Goal: Task Accomplishment & Management: Manage account settings

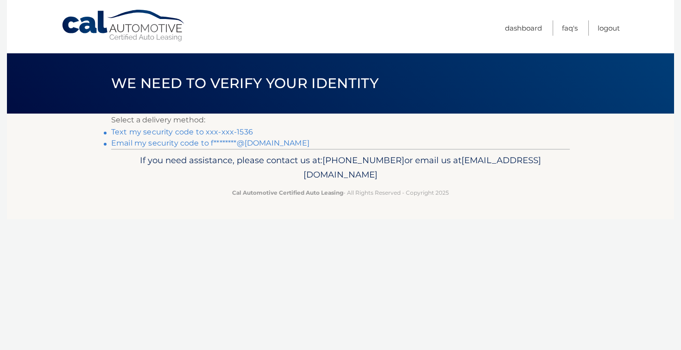
click at [226, 135] on link "Text my security code to xxx-xxx-1536" at bounding box center [182, 131] width 142 height 9
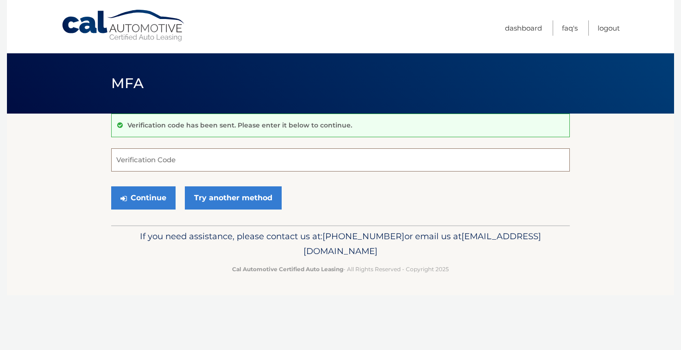
click at [173, 162] on input "Verification Code" at bounding box center [340, 159] width 459 height 23
type input "232597"
click at [137, 198] on button "Continue" at bounding box center [143, 197] width 64 height 23
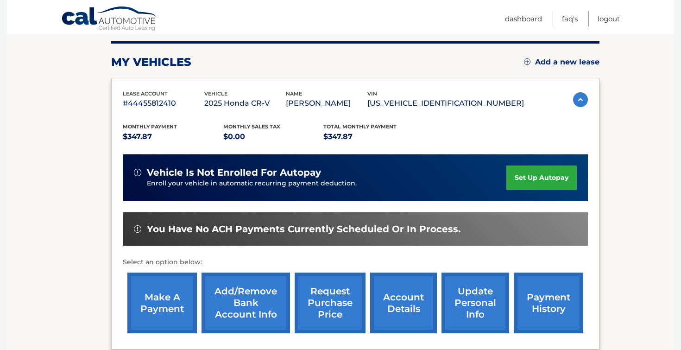
scroll to position [113, 0]
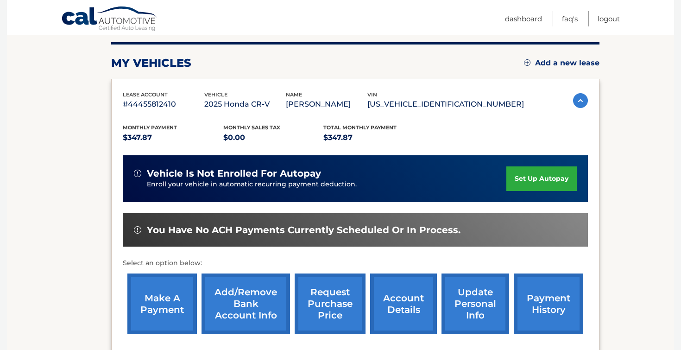
click at [160, 310] on link "make a payment" at bounding box center [162, 303] width 70 height 61
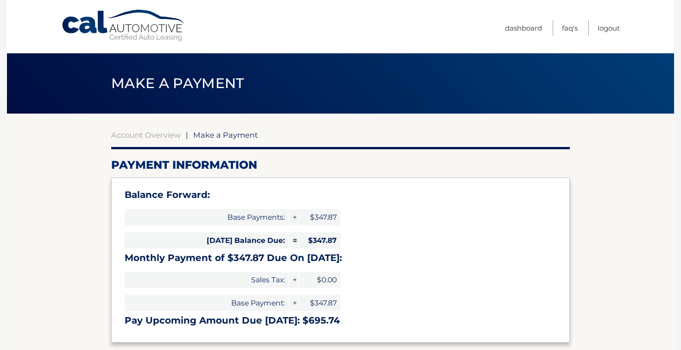
select select "Yzc4NDA5MTctNDBjNC00YjBiLTk2OGEtYmNlYmJiMGExMjI2"
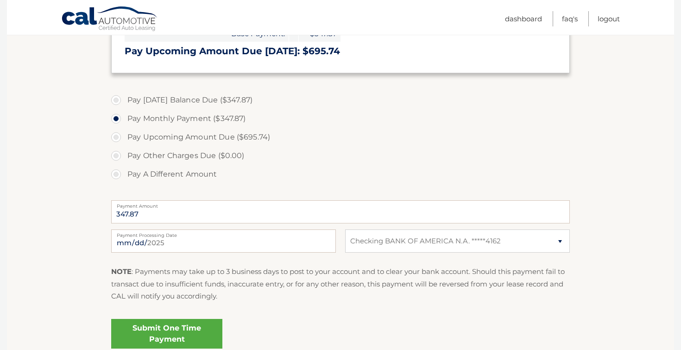
scroll to position [271, 0]
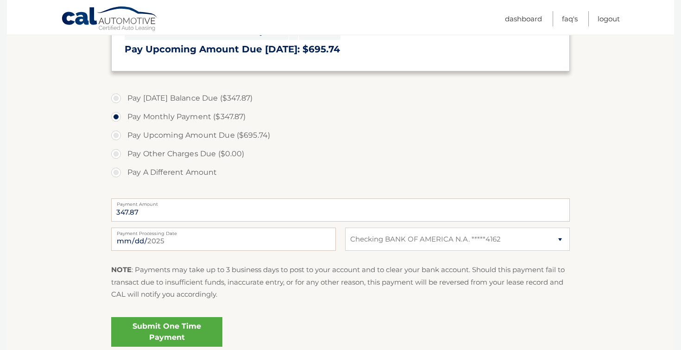
click at [120, 101] on label "Pay Today's Balance Due ($347.87)" at bounding box center [340, 98] width 459 height 19
click at [120, 101] on input "Pay Today's Balance Due ($347.87)" at bounding box center [119, 96] width 9 height 15
radio input "true"
click at [113, 121] on label "Pay Monthly Payment ($347.87)" at bounding box center [340, 117] width 459 height 19
click at [115, 121] on input "Pay Monthly Payment ($347.87)" at bounding box center [119, 115] width 9 height 15
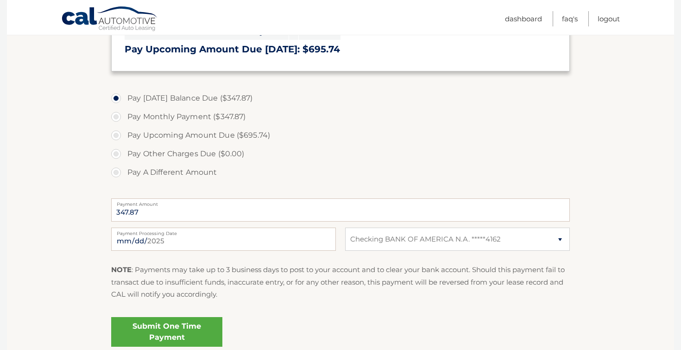
radio input "true"
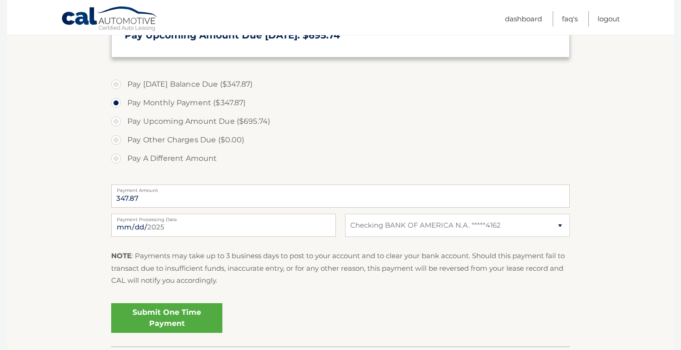
click at [182, 313] on link "Submit One Time Payment" at bounding box center [166, 318] width 111 height 30
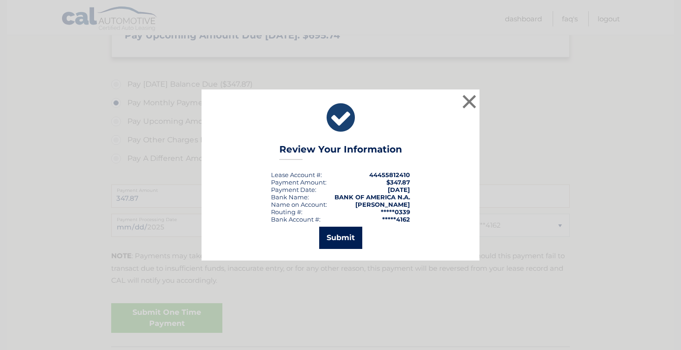
click at [353, 238] on button "Submit" at bounding box center [340, 238] width 43 height 22
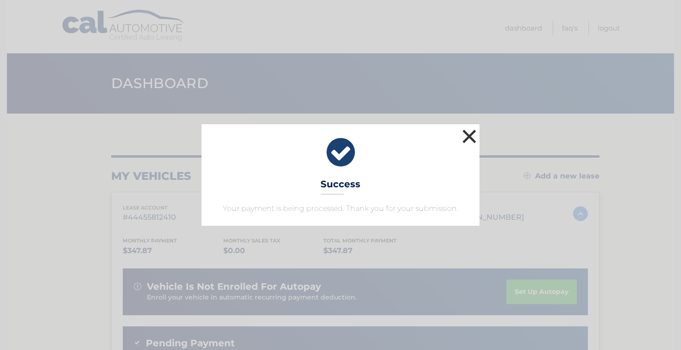
click at [469, 135] on button "×" at bounding box center [469, 136] width 19 height 19
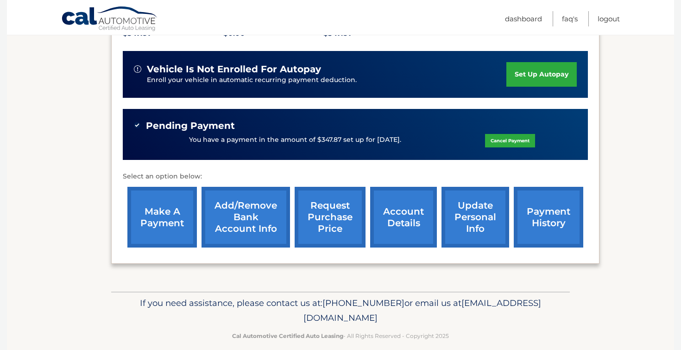
scroll to position [229, 0]
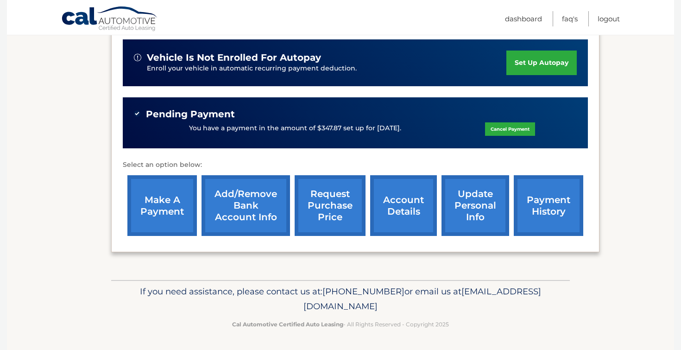
click at [149, 208] on link "make a payment" at bounding box center [162, 205] width 70 height 61
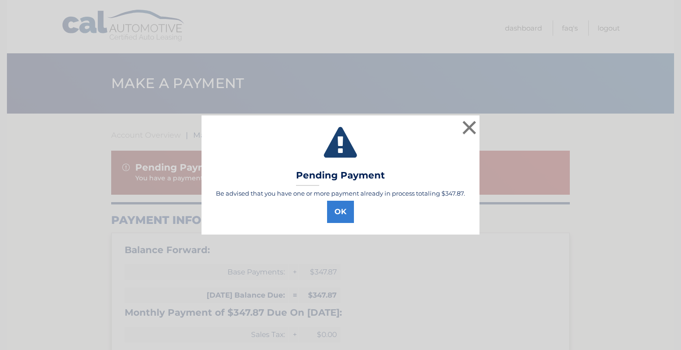
select select "Yzc4NDA5MTctNDBjNC00YjBiLTk2OGEtYmNlYmJiMGExMjI2"
click at [468, 126] on button "×" at bounding box center [469, 127] width 19 height 19
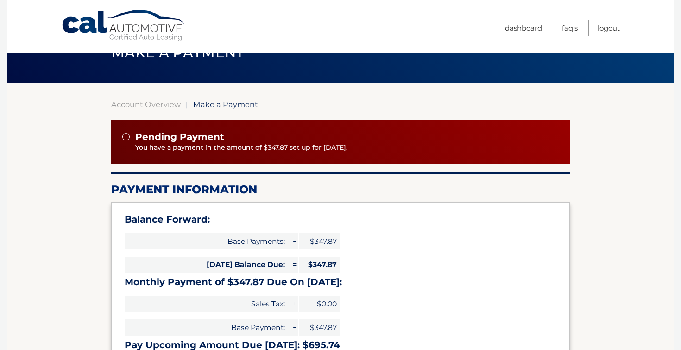
scroll to position [27, 0]
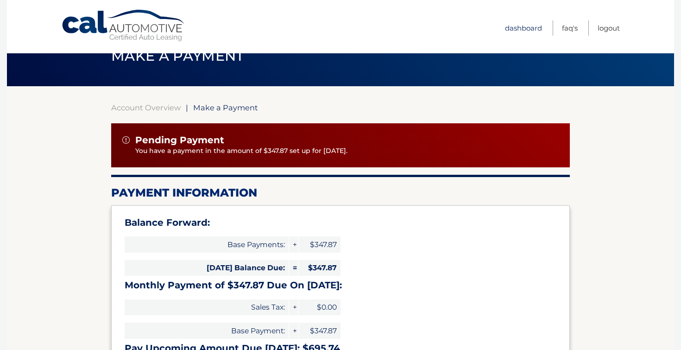
click at [531, 24] on link "Dashboard" at bounding box center [523, 27] width 37 height 15
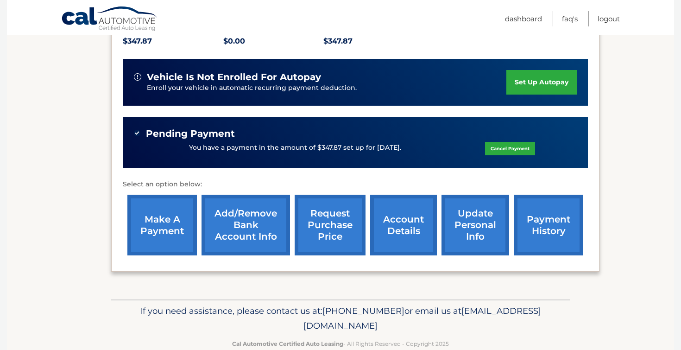
scroll to position [229, 0]
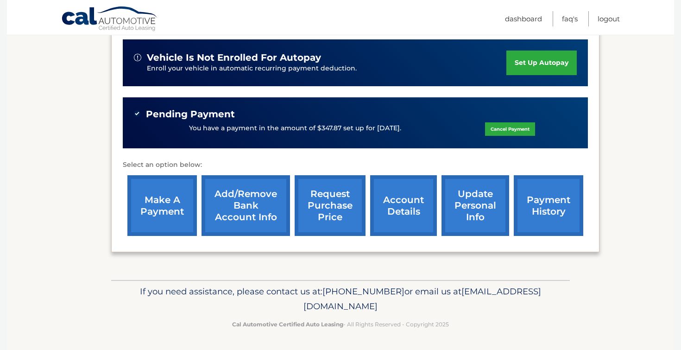
drag, startPoint x: 261, startPoint y: 307, endPoint x: 449, endPoint y: 305, distance: 188.1
click at [449, 305] on p "If you need assistance, please contact us at: [PHONE_NUMBER] or email us at [EM…" at bounding box center [340, 299] width 447 height 30
copy span "[EMAIL_ADDRESS][DOMAIN_NAME]"
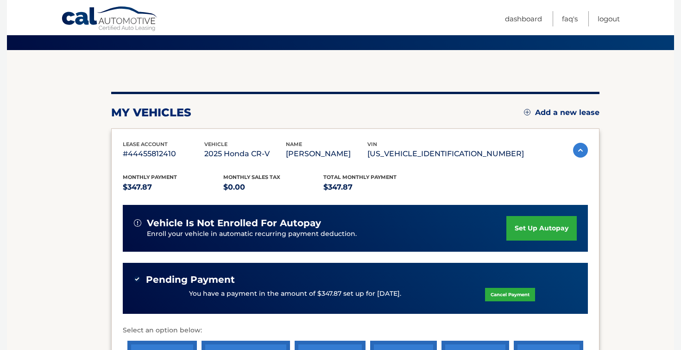
scroll to position [0, 0]
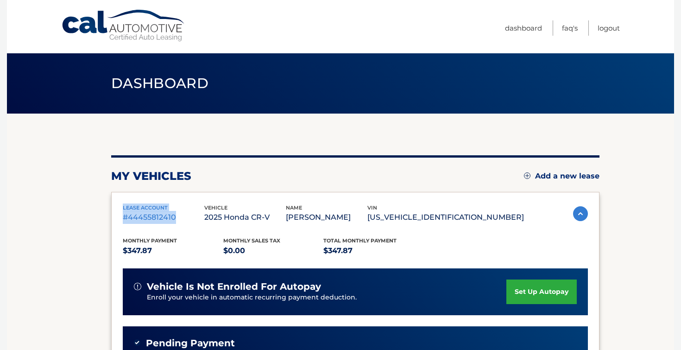
drag, startPoint x: 124, startPoint y: 207, endPoint x: 185, endPoint y: 219, distance: 62.3
click at [185, 219] on div "lease account #44455812410" at bounding box center [164, 213] width 82 height 21
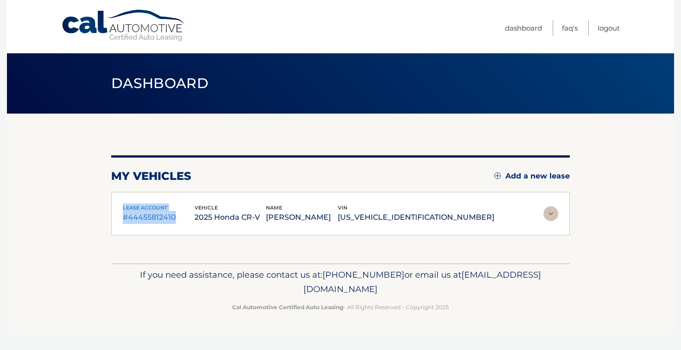
copy div "lease account #44455812410"
click at [192, 220] on p "#44455812410" at bounding box center [159, 217] width 72 height 13
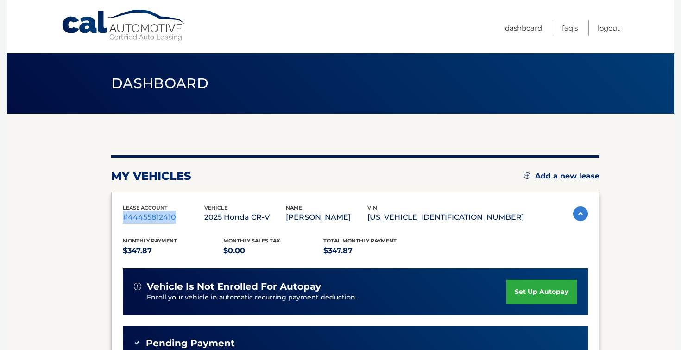
drag, startPoint x: 123, startPoint y: 218, endPoint x: 189, endPoint y: 218, distance: 65.3
click at [189, 218] on p "#44455812410" at bounding box center [164, 217] width 82 height 13
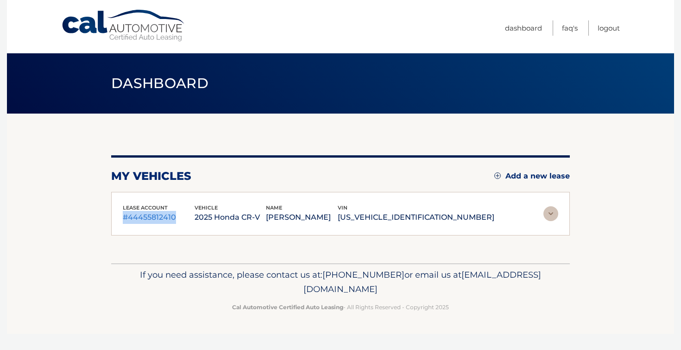
copy p "#44455812410"
click at [526, 30] on link "Dashboard" at bounding box center [523, 27] width 37 height 15
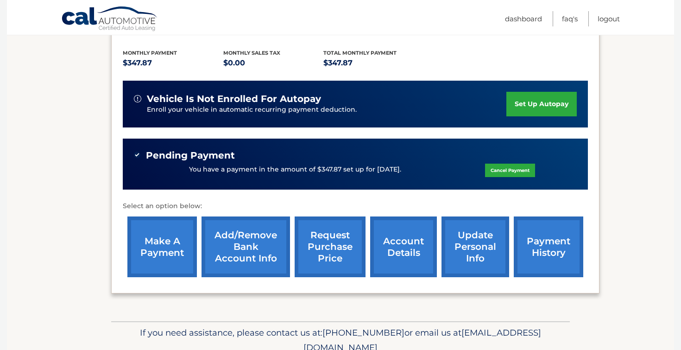
scroll to position [201, 0]
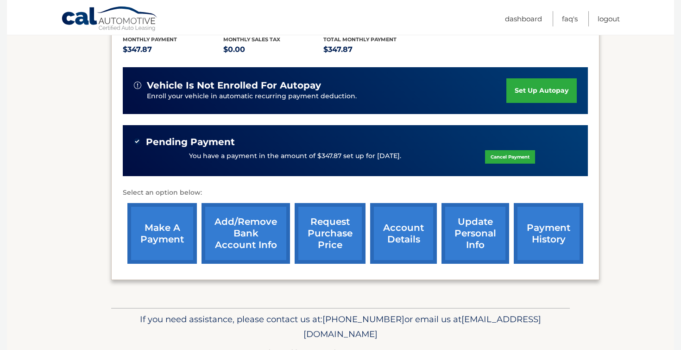
click at [563, 246] on link "payment history" at bounding box center [549, 233] width 70 height 61
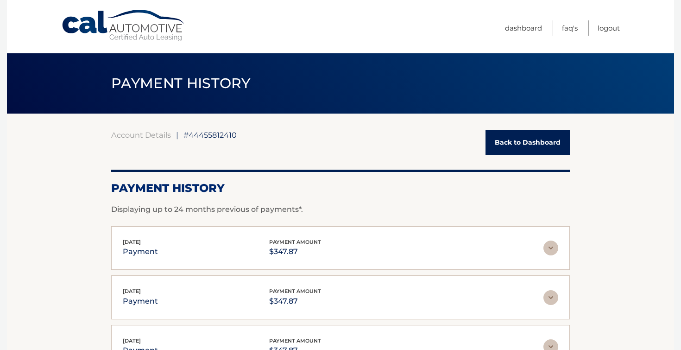
click at [554, 253] on img at bounding box center [551, 248] width 15 height 15
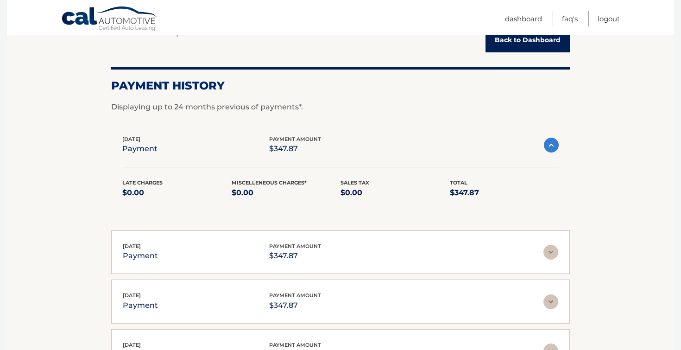
scroll to position [108, 0]
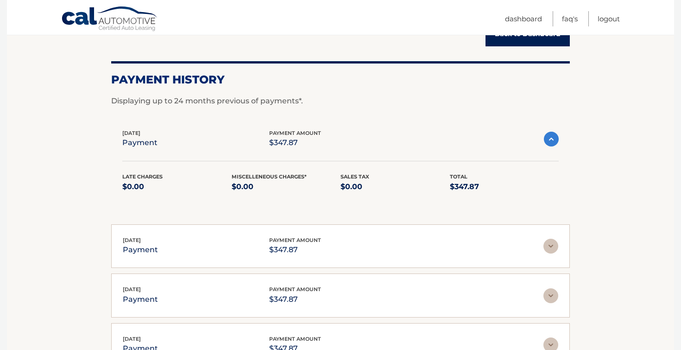
click at [552, 143] on img at bounding box center [551, 139] width 15 height 15
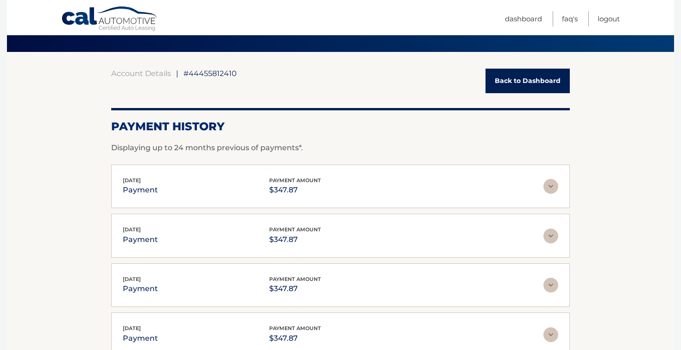
scroll to position [0, 0]
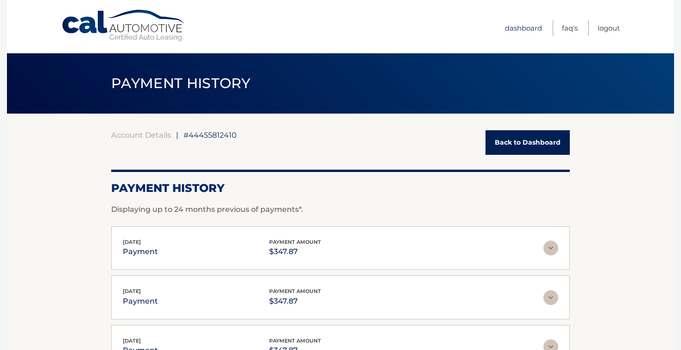
click at [538, 30] on link "Dashboard" at bounding box center [523, 27] width 37 height 15
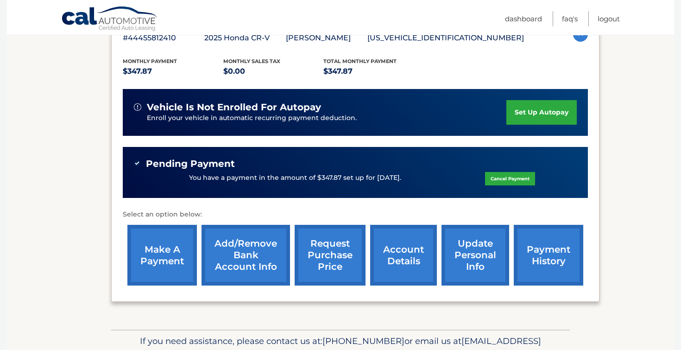
scroll to position [180, 0]
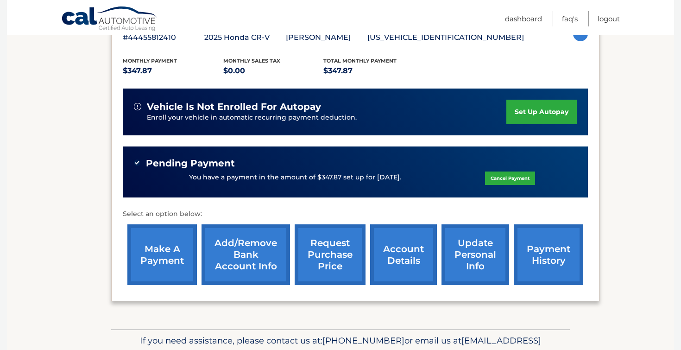
click at [401, 261] on link "account details" at bounding box center [403, 254] width 67 height 61
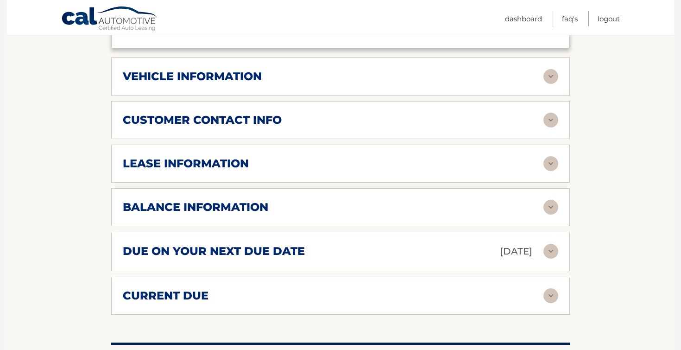
scroll to position [463, 0]
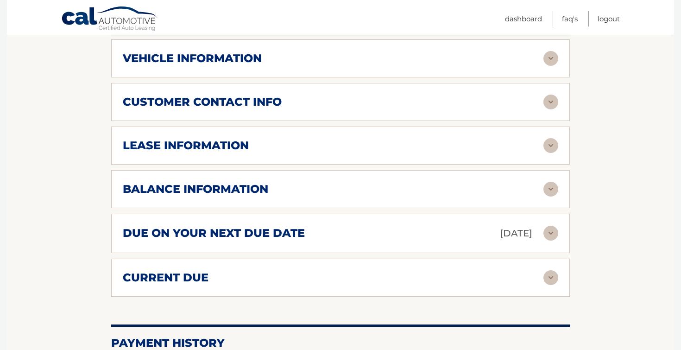
click at [549, 234] on img at bounding box center [551, 233] width 15 height 15
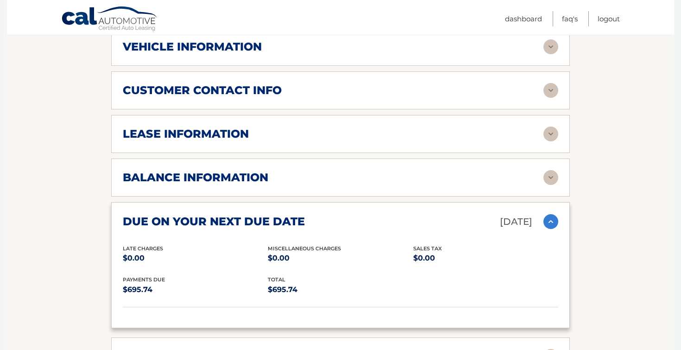
scroll to position [475, 0]
click at [553, 221] on img at bounding box center [551, 221] width 15 height 15
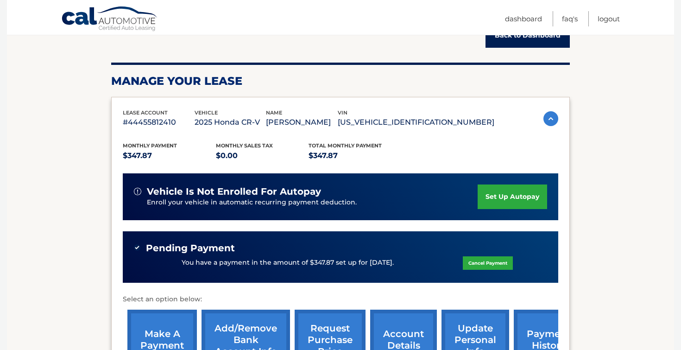
scroll to position [0, 0]
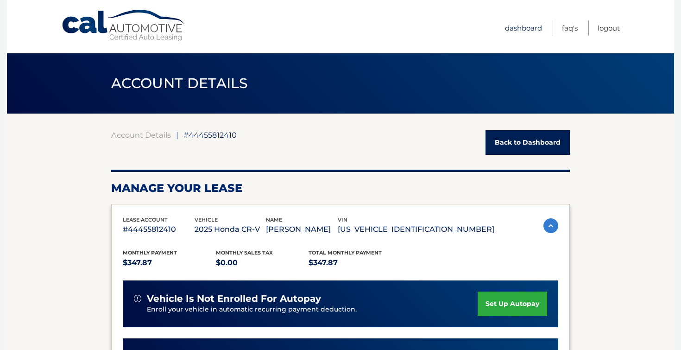
click at [531, 25] on link "Dashboard" at bounding box center [523, 27] width 37 height 15
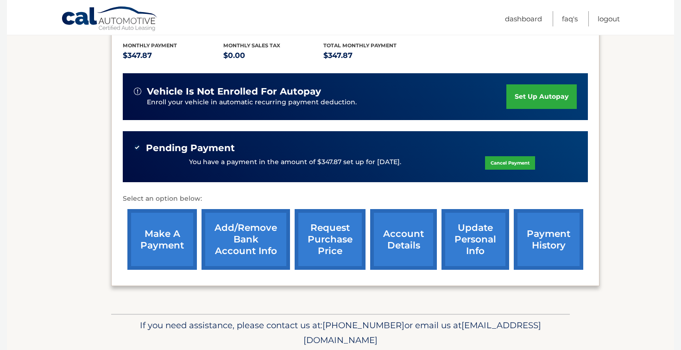
scroll to position [197, 0]
